Goal: Task Accomplishment & Management: Use online tool/utility

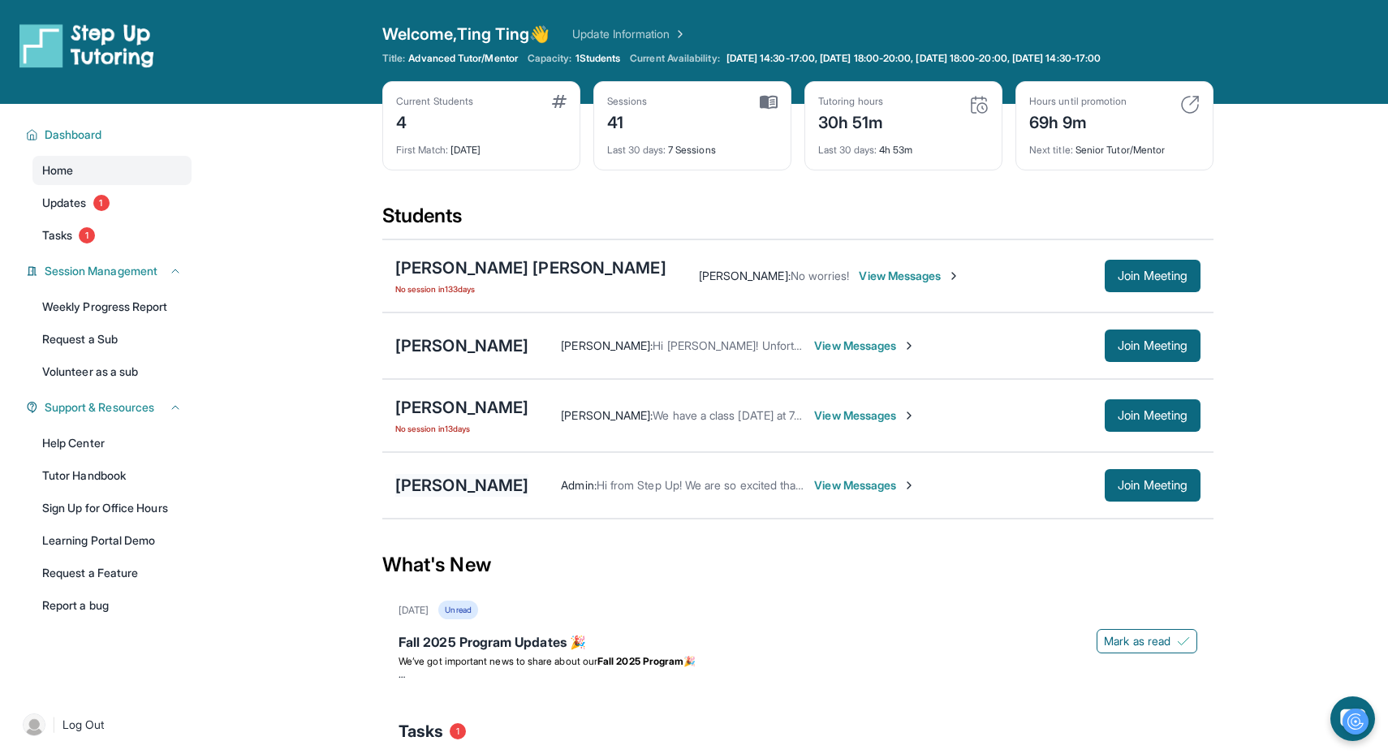
click at [484, 480] on div "[PERSON_NAME]" at bounding box center [461, 485] width 133 height 23
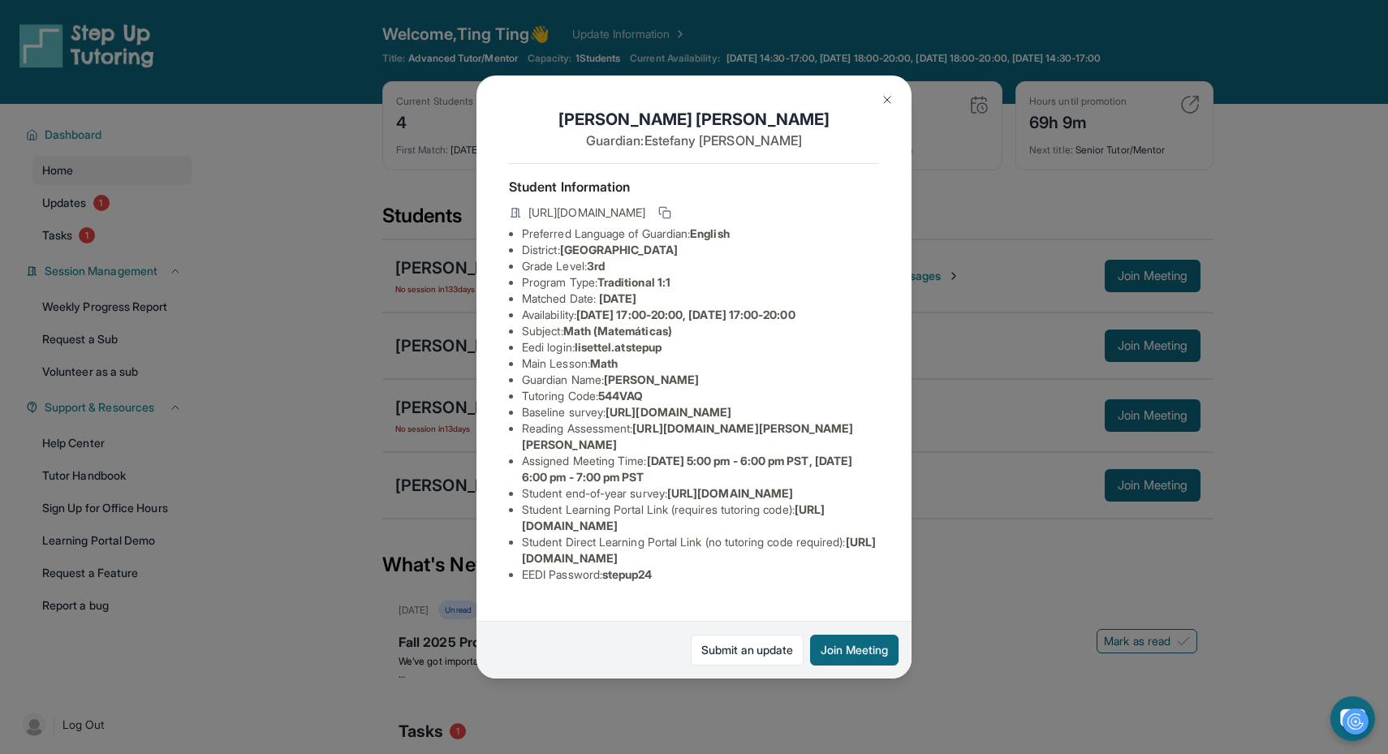
drag, startPoint x: 523, startPoint y: 413, endPoint x: 816, endPoint y: 460, distance: 296.7
click at [816, 420] on li "Baseline survey : [URL][DOMAIN_NAME]" at bounding box center [700, 412] width 357 height 16
click at [731, 419] on span "[URL][DOMAIN_NAME]" at bounding box center [668, 412] width 126 height 14
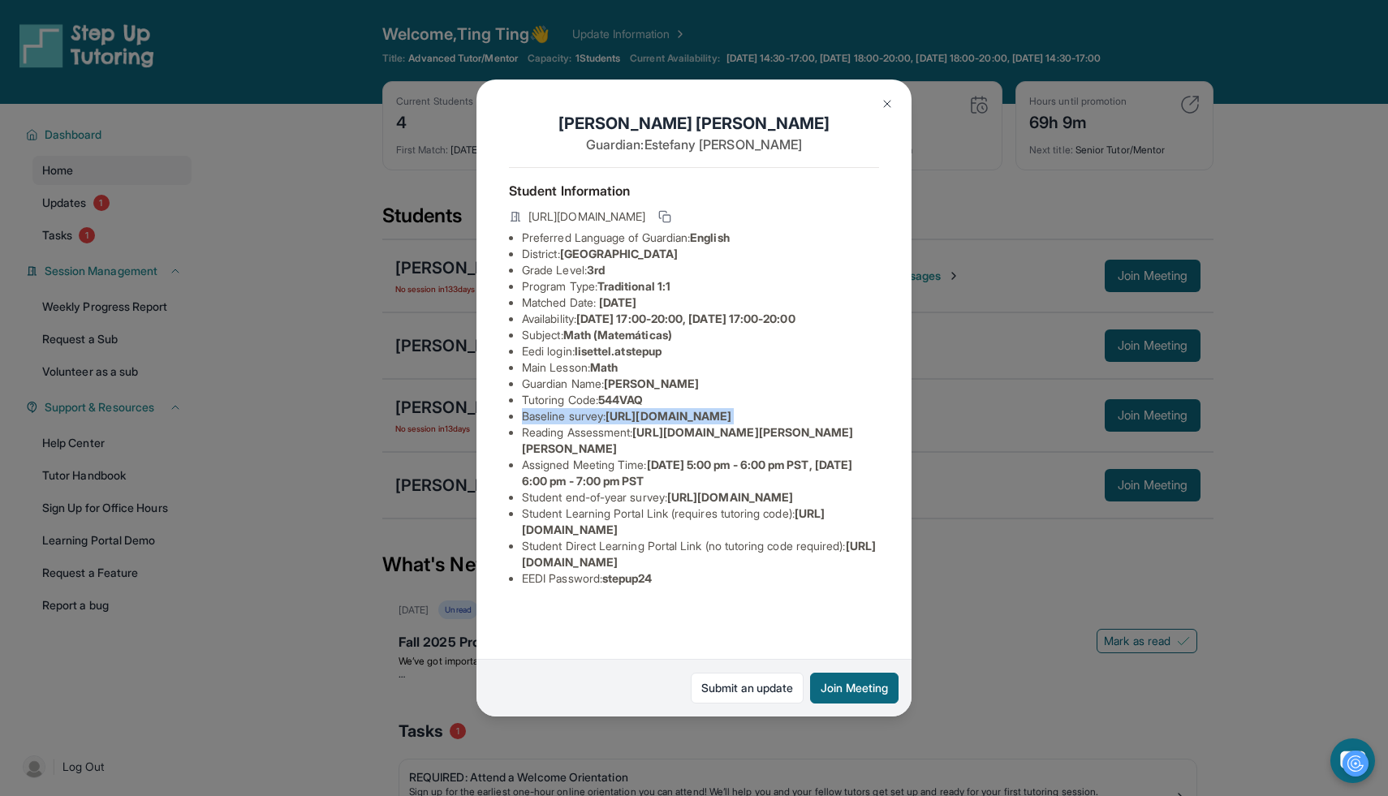
scroll to position [78, 0]
click at [878, 109] on button at bounding box center [887, 104] width 32 height 32
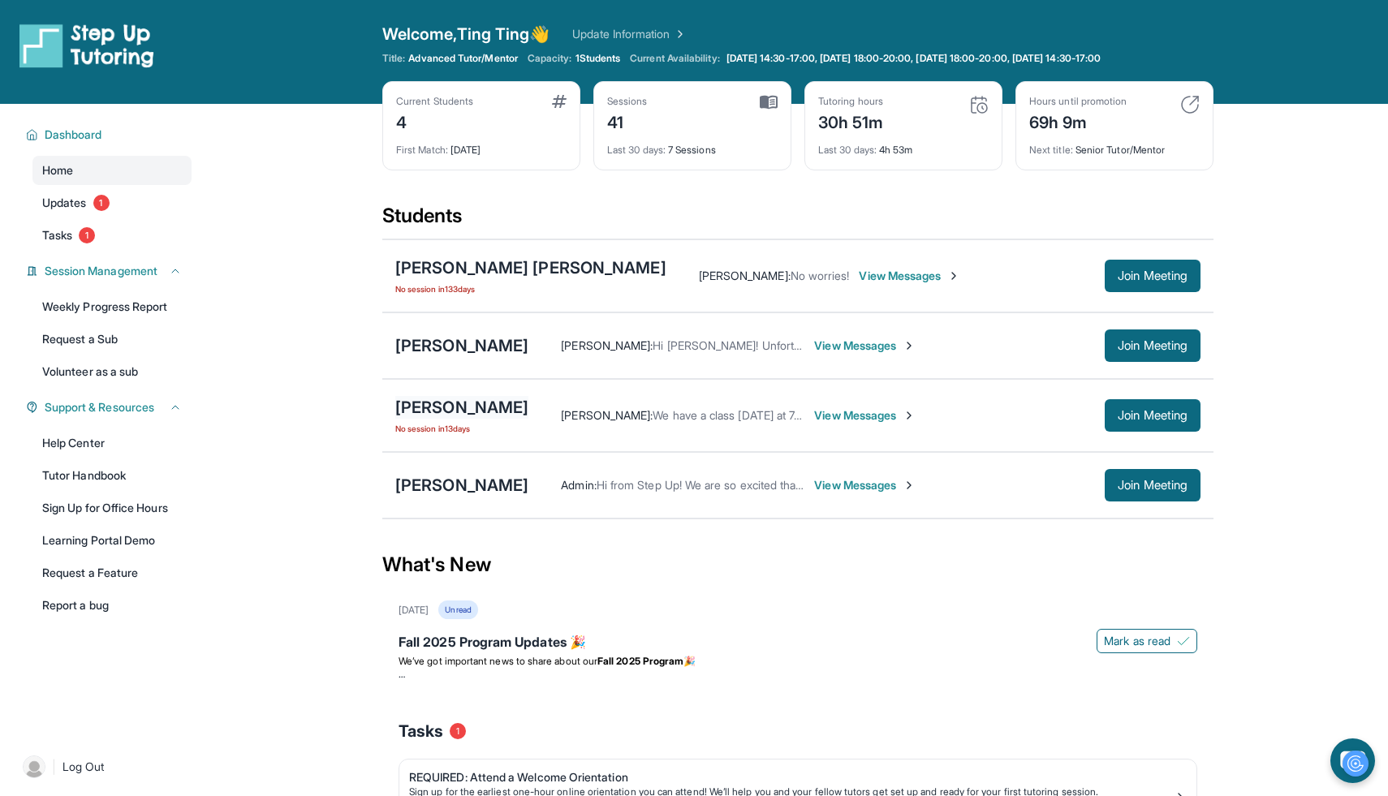
click at [421, 413] on div "[PERSON_NAME]" at bounding box center [461, 407] width 133 height 23
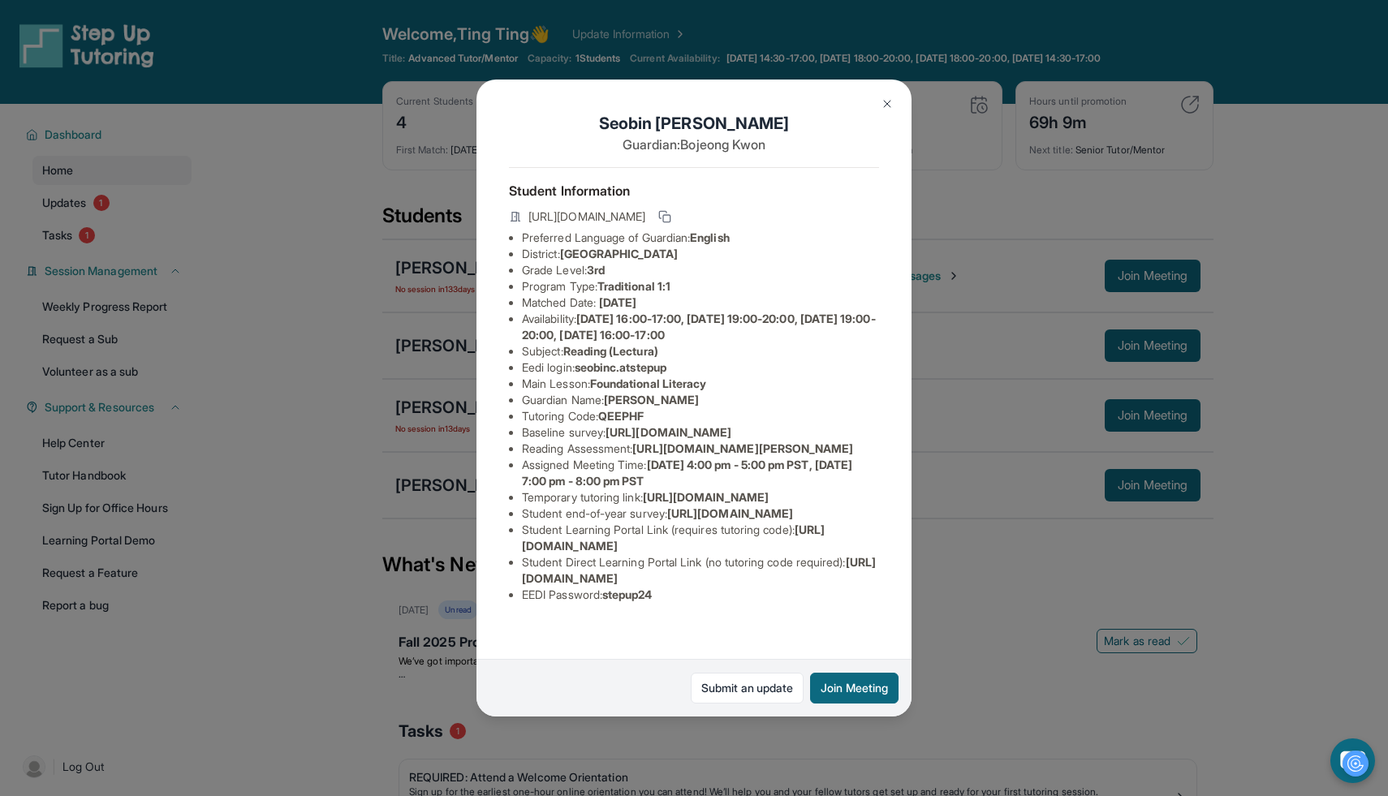
click at [881, 100] on img at bounding box center [887, 103] width 13 height 13
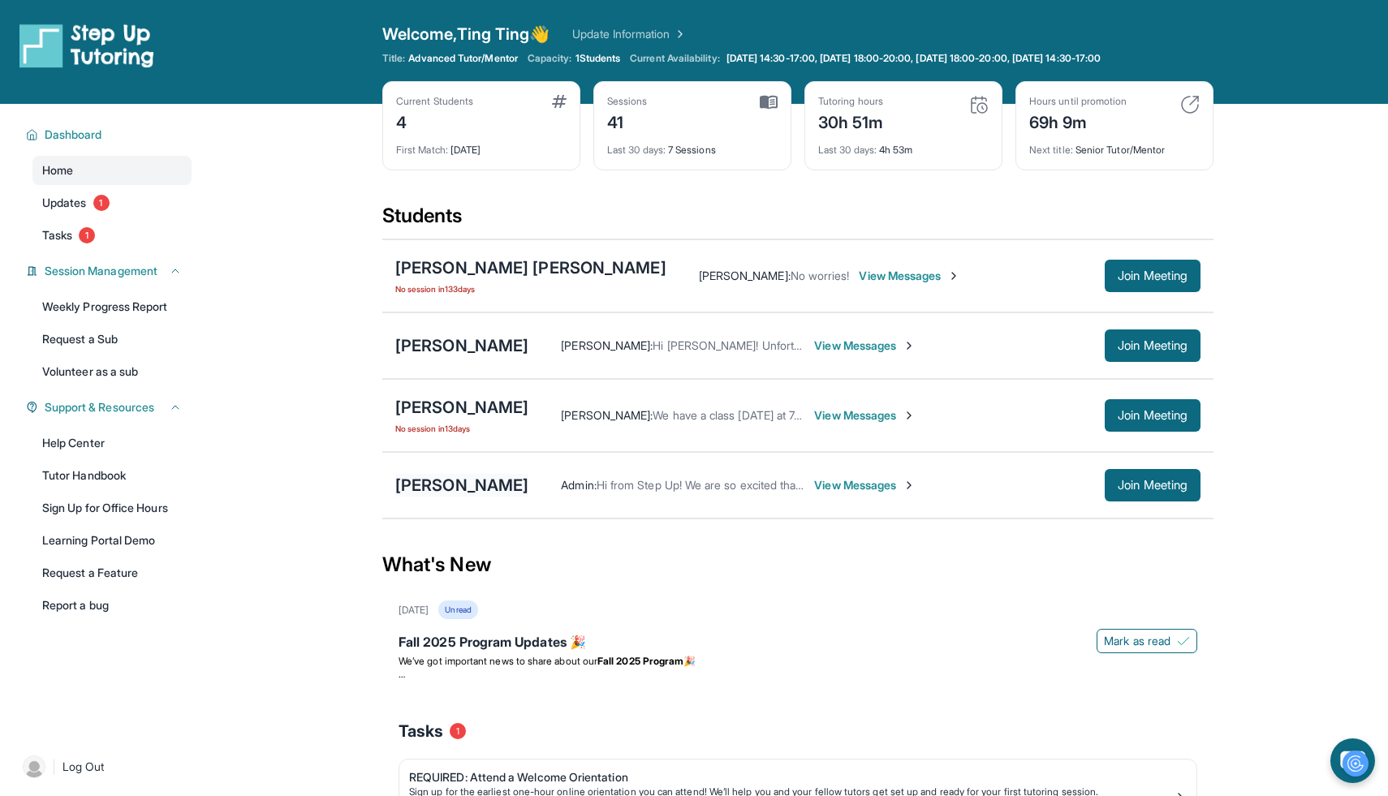
click at [473, 477] on div "[PERSON_NAME]" at bounding box center [461, 485] width 133 height 23
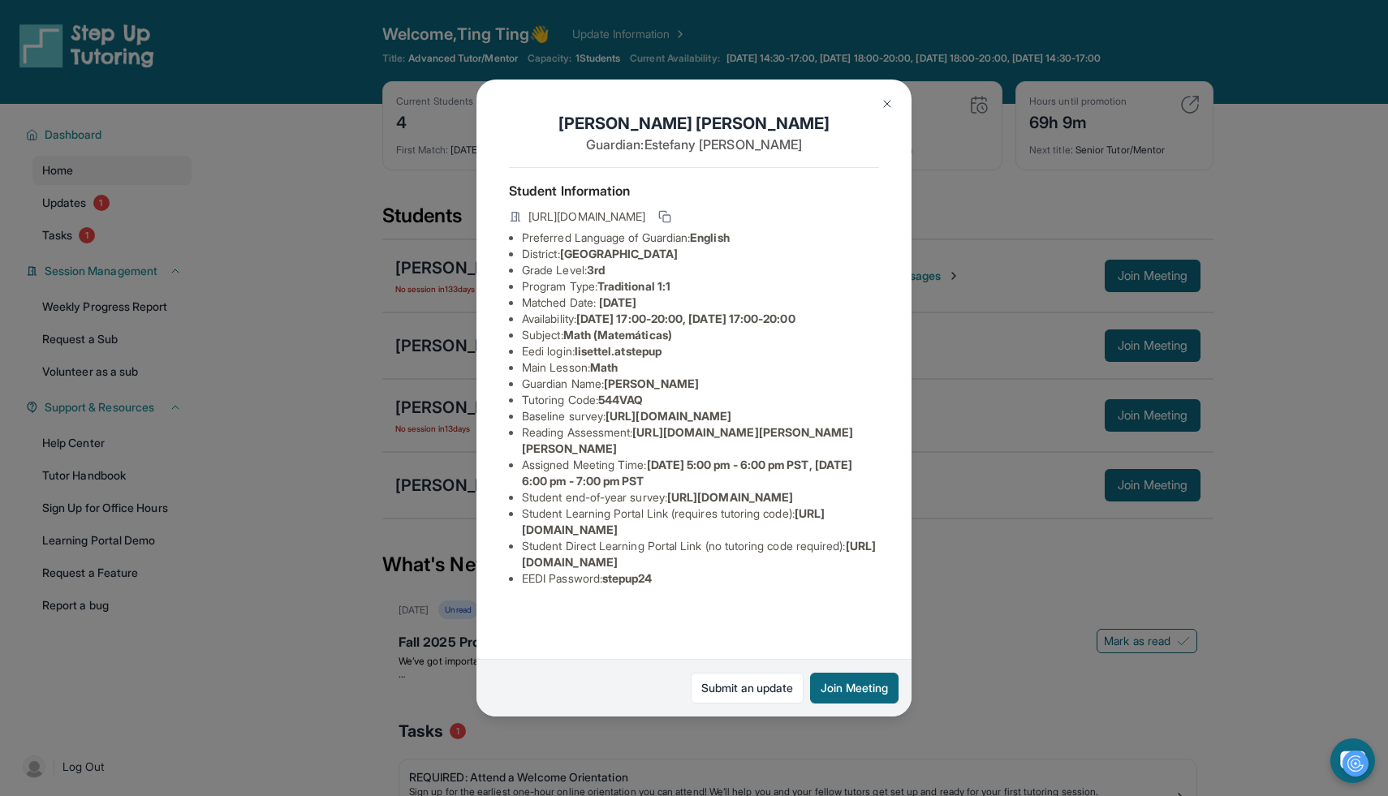
drag, startPoint x: 763, startPoint y: 256, endPoint x: 567, endPoint y: 251, distance: 195.7
click at [567, 251] on li "District: [GEOGRAPHIC_DATA]" at bounding box center [700, 254] width 357 height 16
copy span "[GEOGRAPHIC_DATA]"
click at [887, 105] on img at bounding box center [887, 103] width 13 height 13
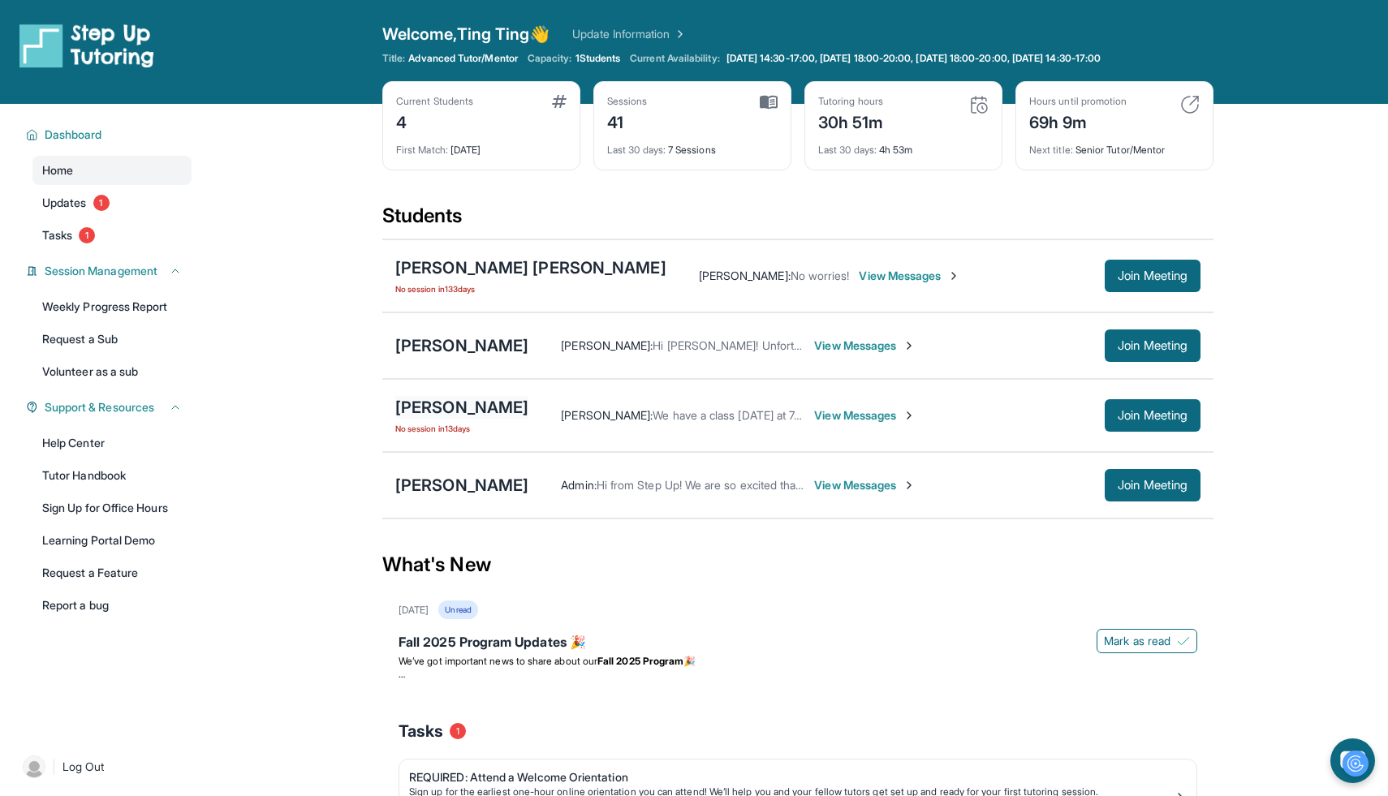
click at [467, 416] on div "[PERSON_NAME]" at bounding box center [461, 407] width 133 height 23
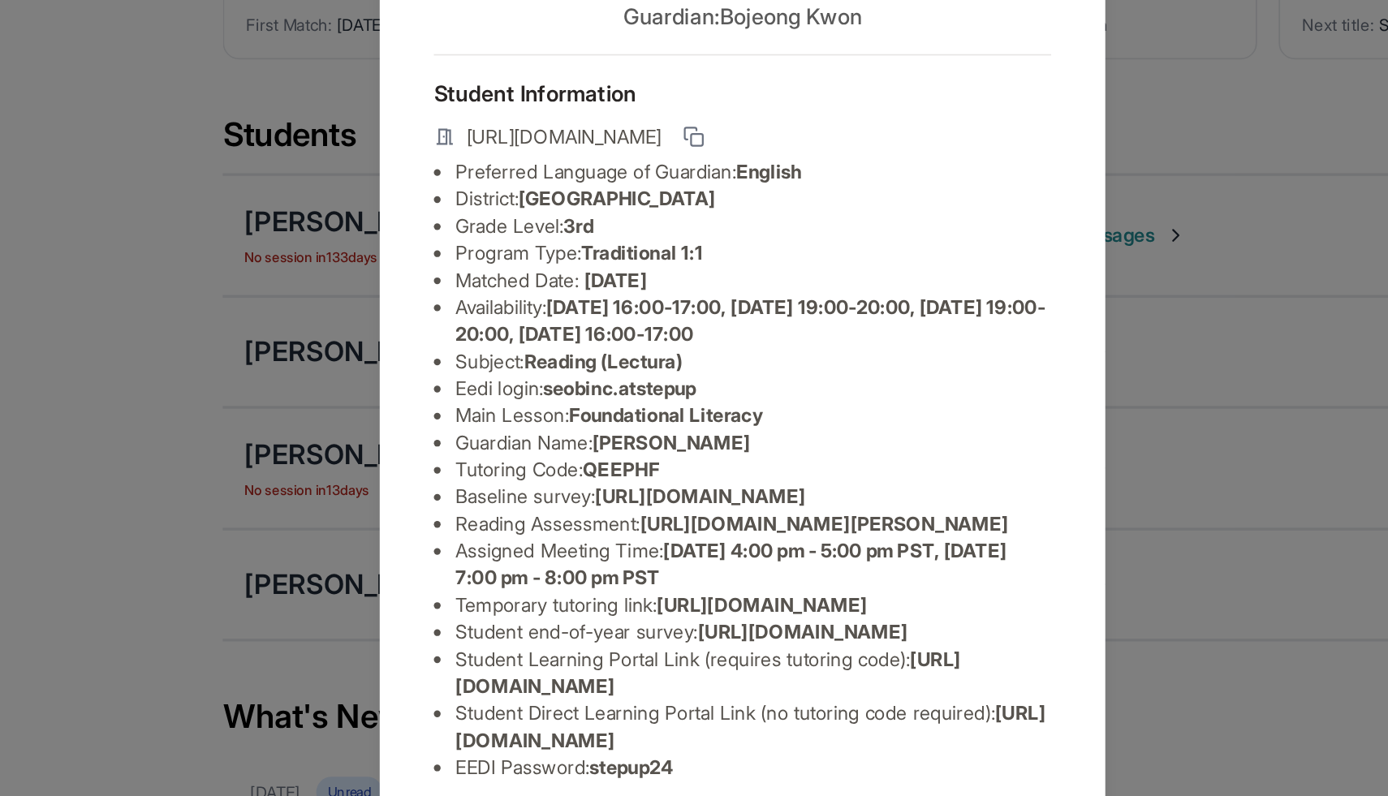
scroll to position [143, 0]
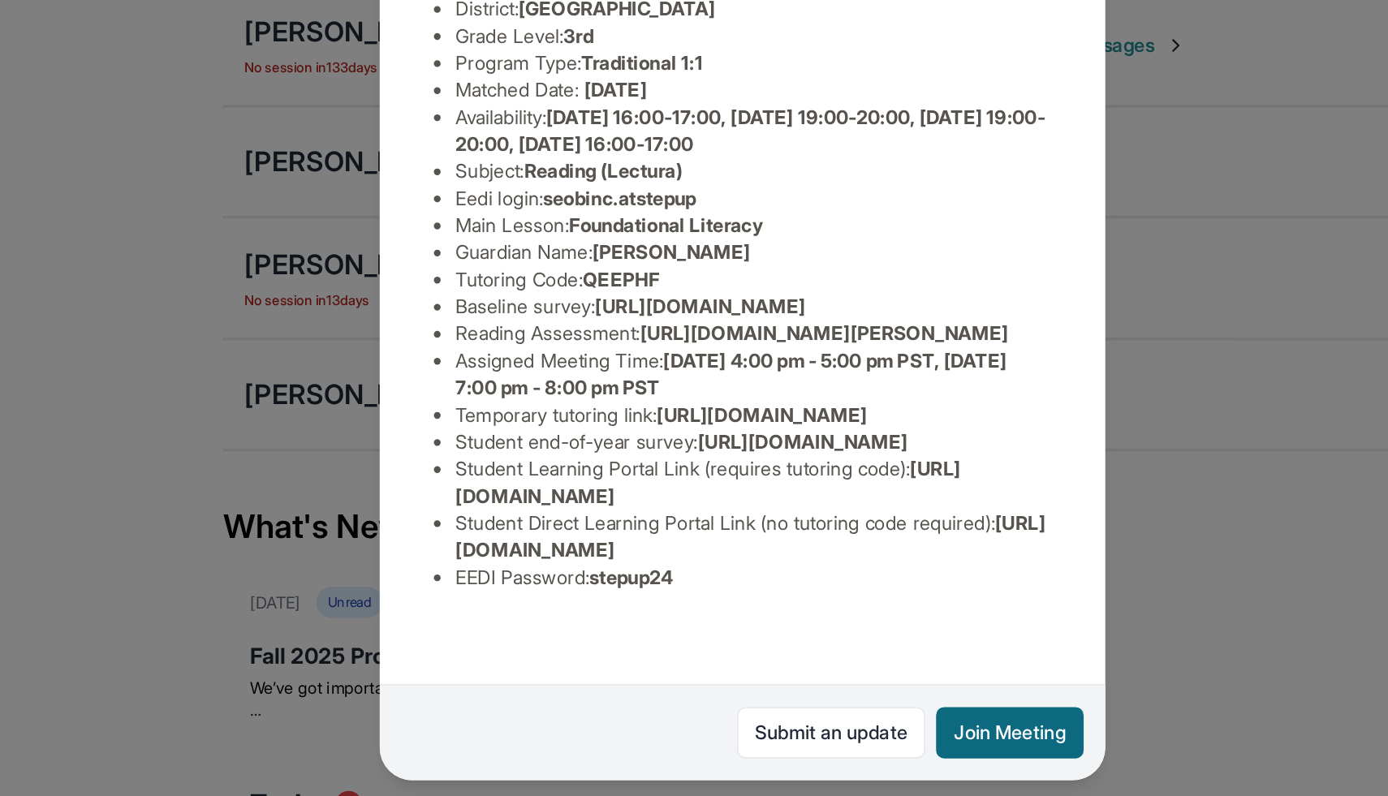
drag, startPoint x: 664, startPoint y: 465, endPoint x: 521, endPoint y: 451, distance: 143.5
click at [522, 489] on li "Temporary tutoring link : [URL][DOMAIN_NAME]" at bounding box center [700, 497] width 357 height 16
copy span "[URL][DOMAIN_NAME]"
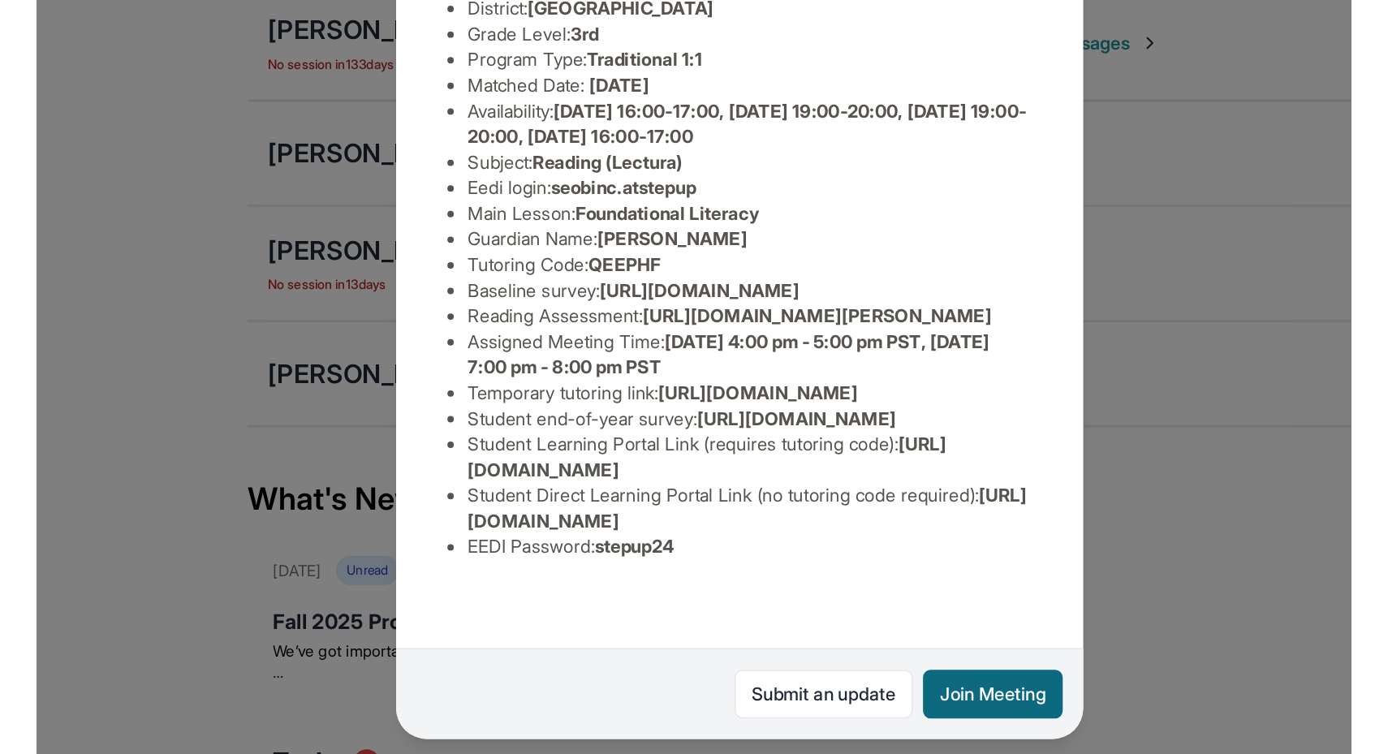
scroll to position [0, 0]
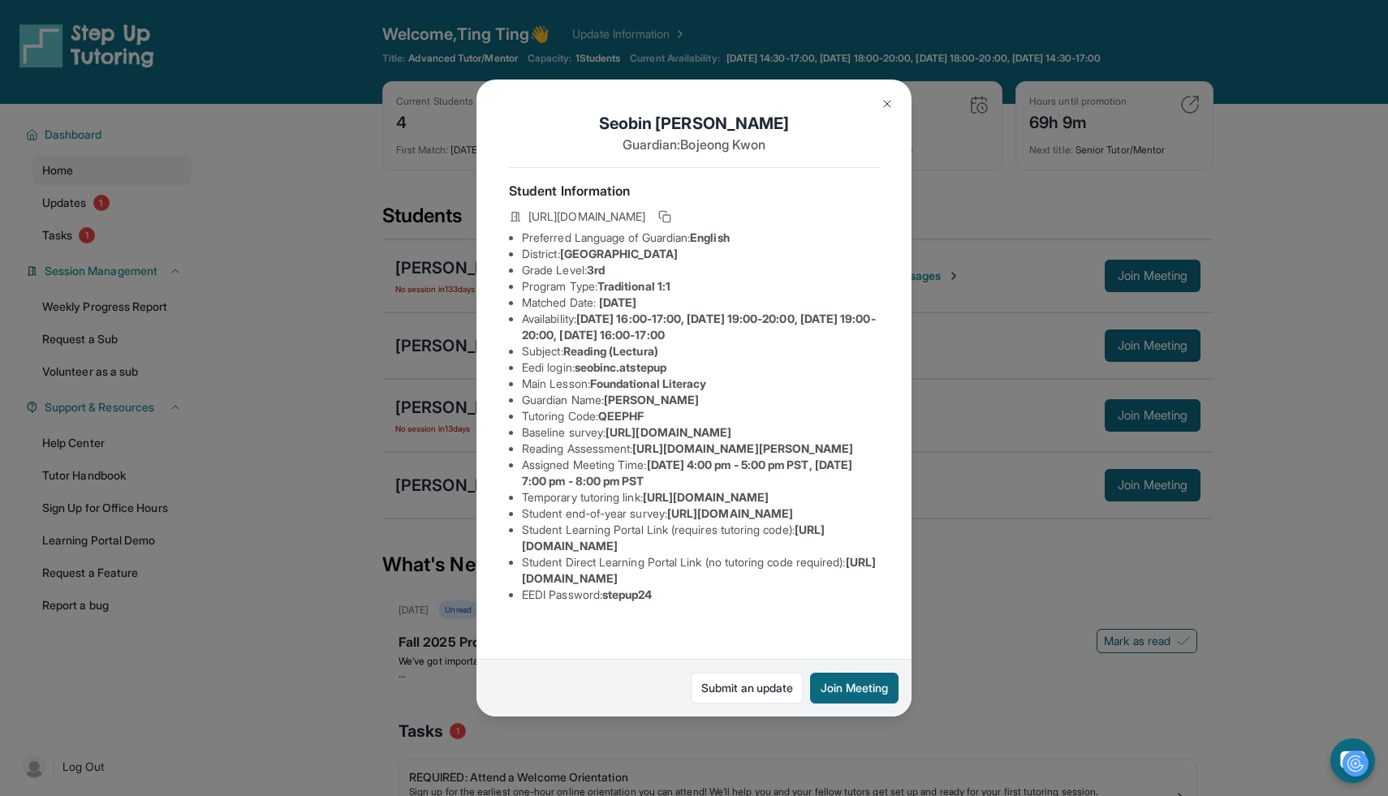
click at [889, 99] on img at bounding box center [887, 103] width 13 height 13
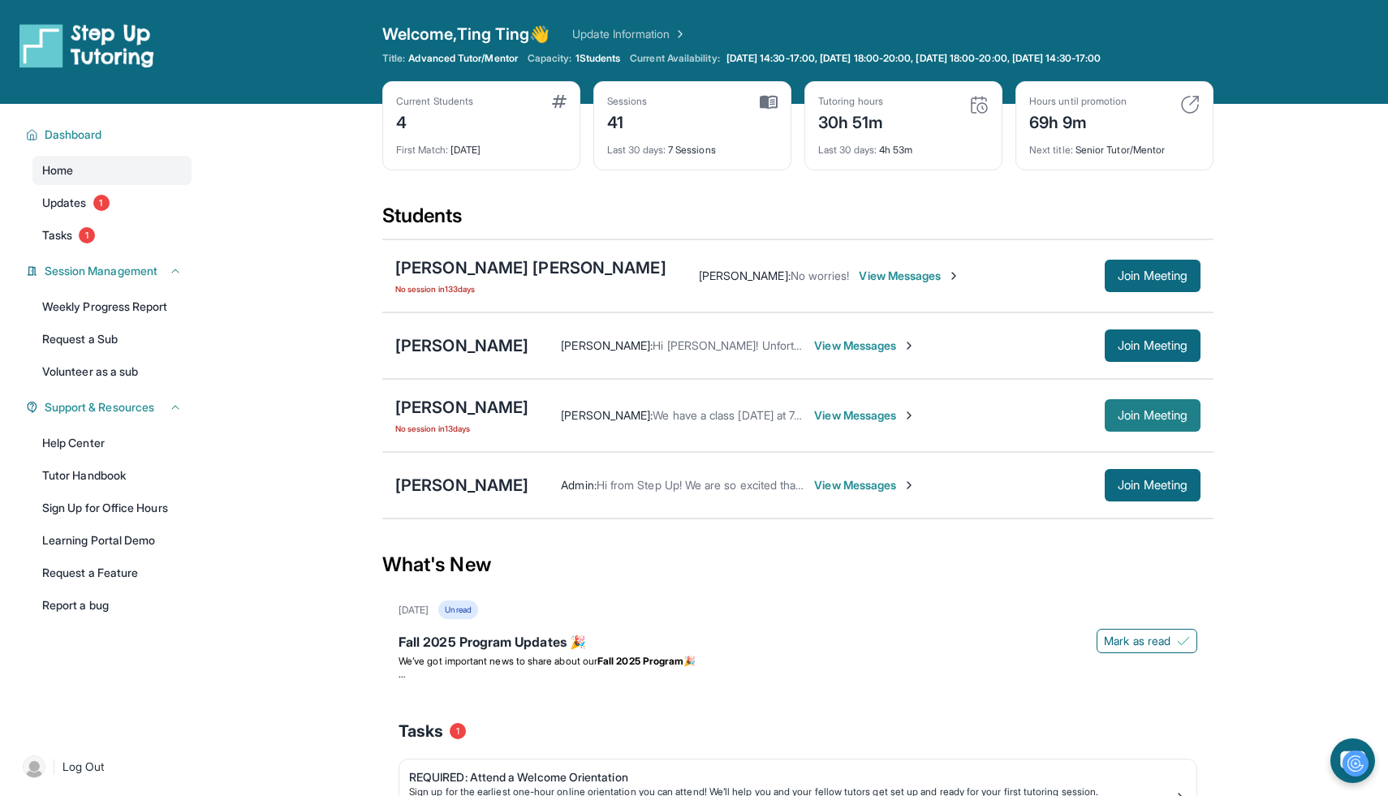
click at [1131, 413] on span "Join Meeting" at bounding box center [1152, 416] width 70 height 10
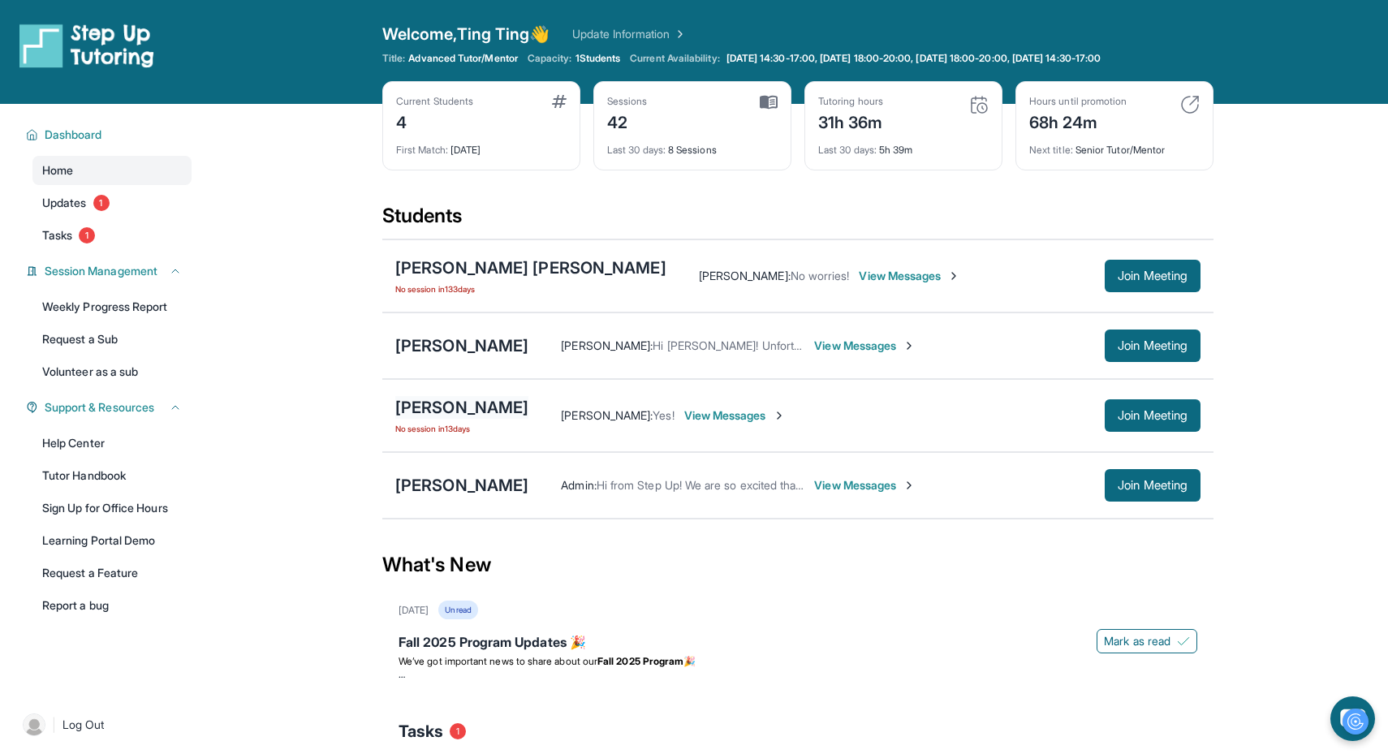
click at [463, 404] on div "[PERSON_NAME]" at bounding box center [461, 407] width 133 height 23
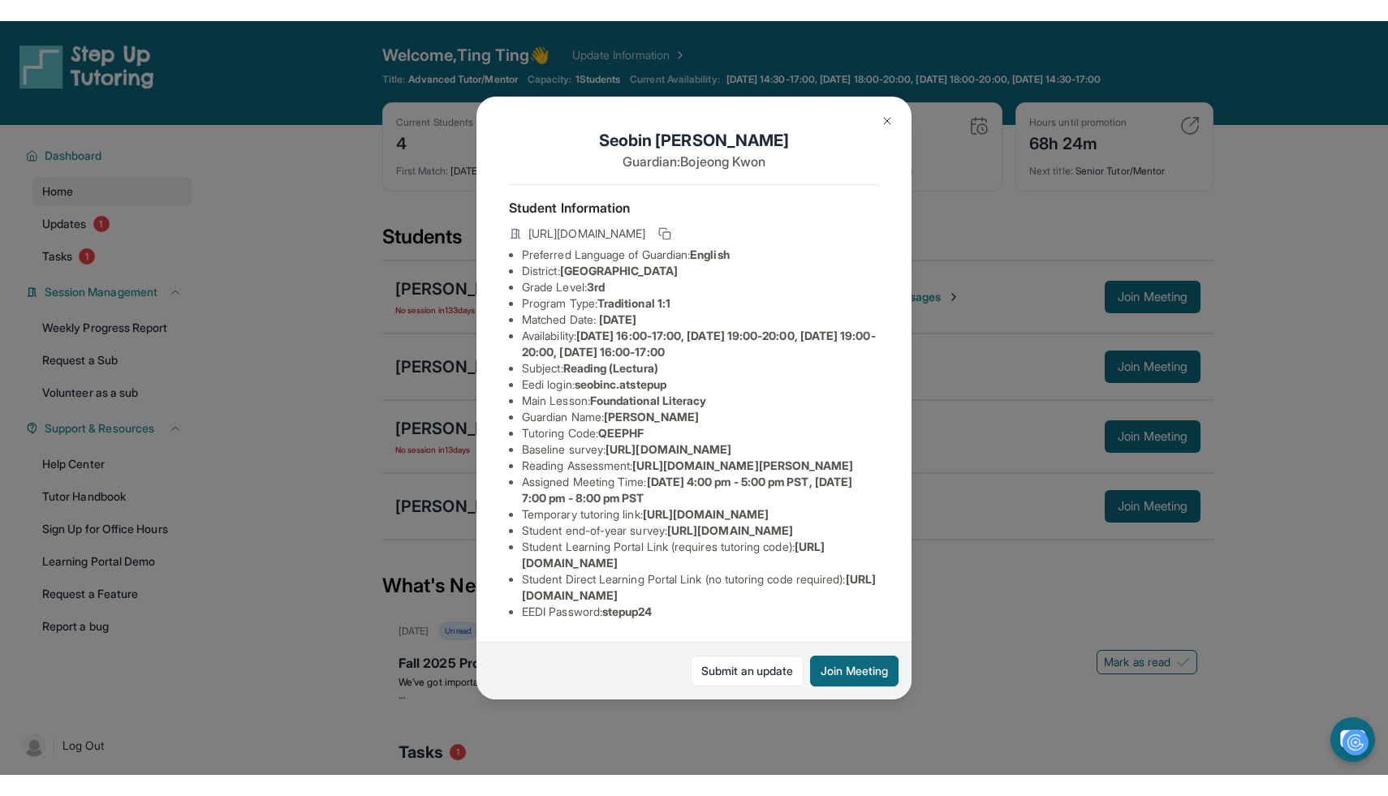
scroll to position [64, 587]
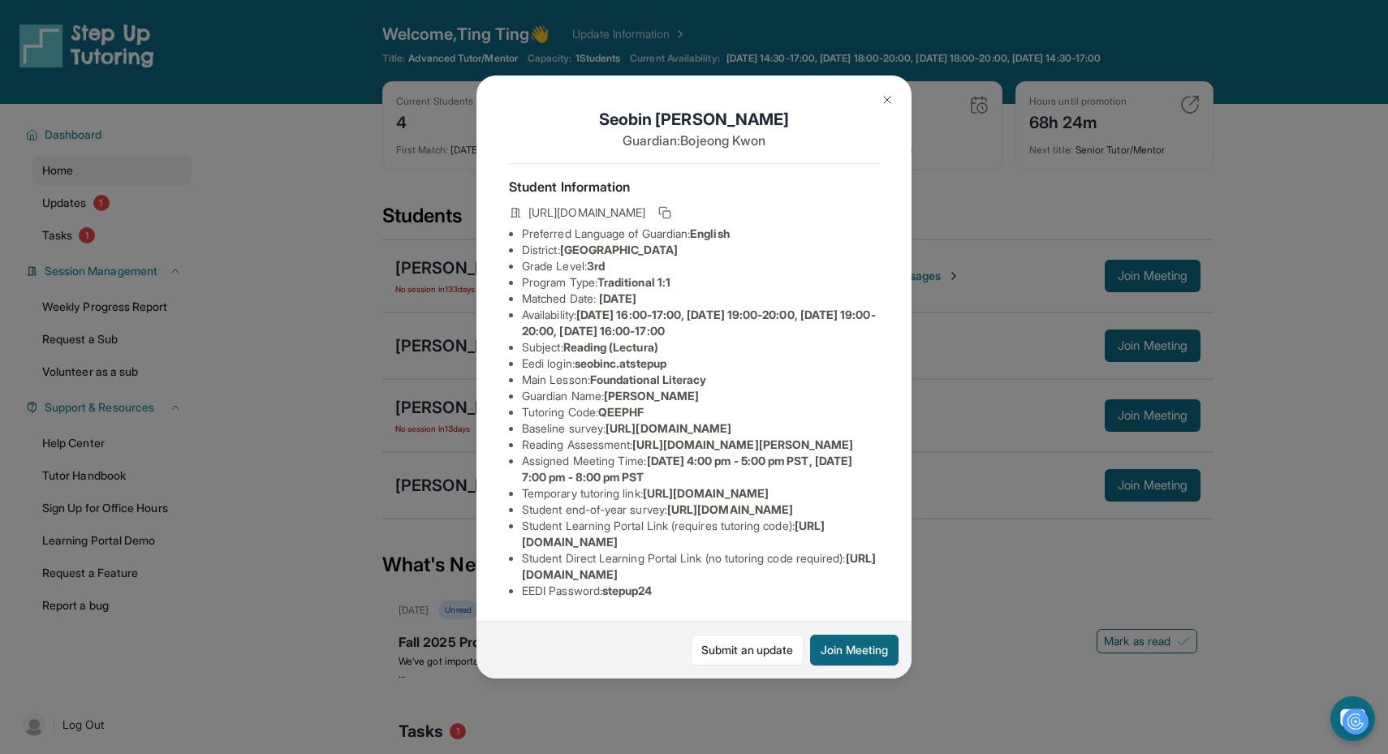
drag, startPoint x: 522, startPoint y: 368, endPoint x: 920, endPoint y: 406, distance: 400.2
click at [920, 406] on div "[PERSON_NAME] Guardian: [PERSON_NAME] Student Information [URL][DOMAIN_NAME] Pr…" at bounding box center [694, 377] width 1388 height 754
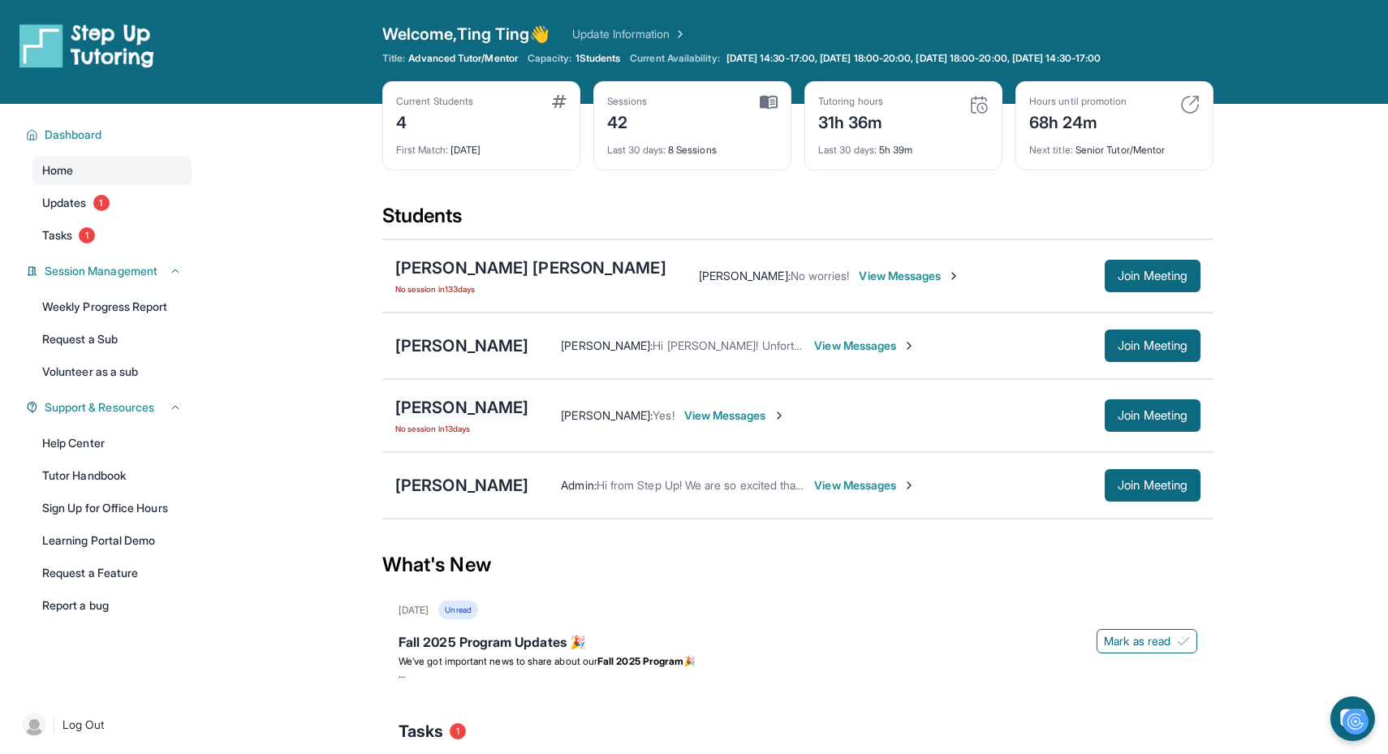
click at [449, 404] on div "[PERSON_NAME]" at bounding box center [461, 407] width 133 height 23
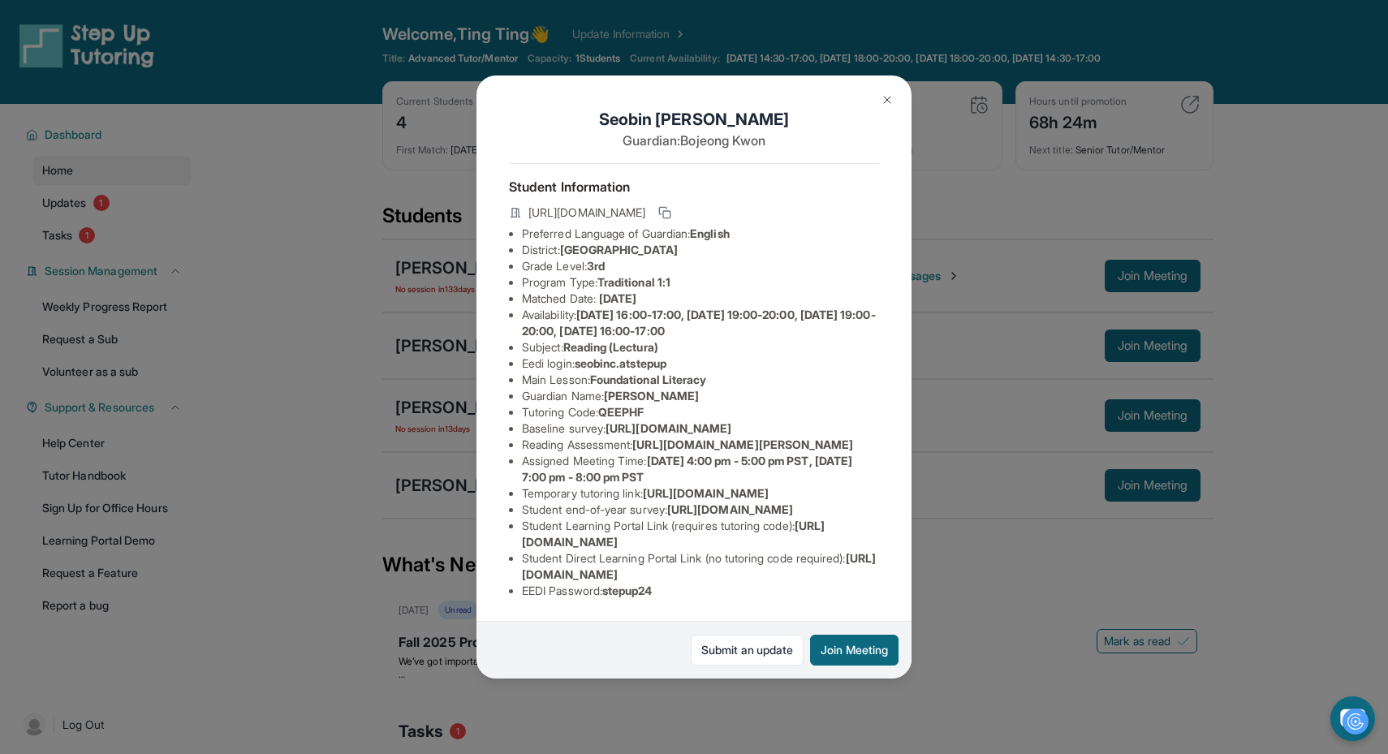
click at [575, 436] on li "Baseline survey : [URL][DOMAIN_NAME]" at bounding box center [700, 428] width 357 height 16
click at [605, 435] on span "[URL][DOMAIN_NAME]" at bounding box center [668, 428] width 126 height 14
copy li "Baseline survey : [URL][DOMAIN_NAME]"
